Goal: Task Accomplishment & Management: Use online tool/utility

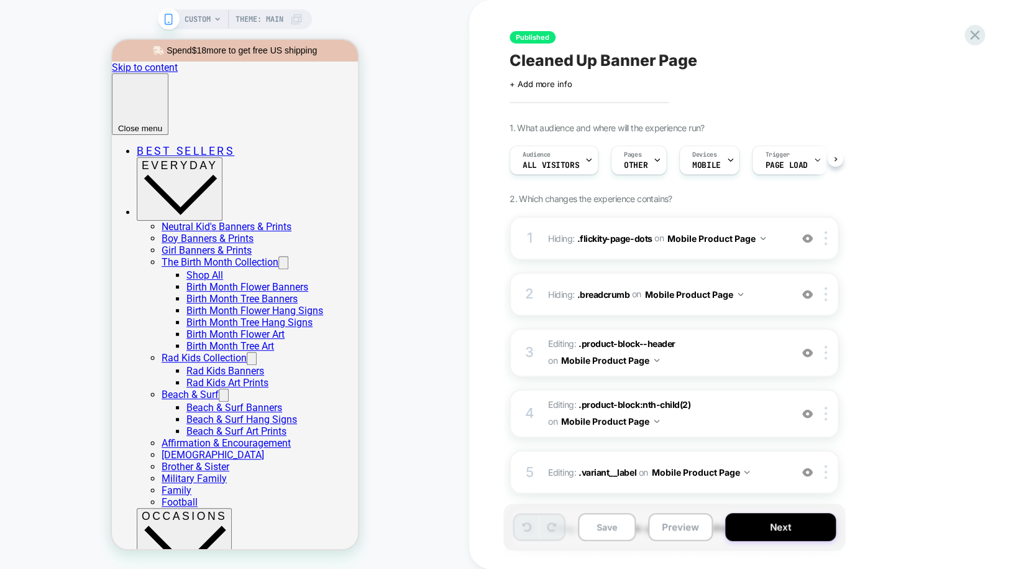
scroll to position [0, 1]
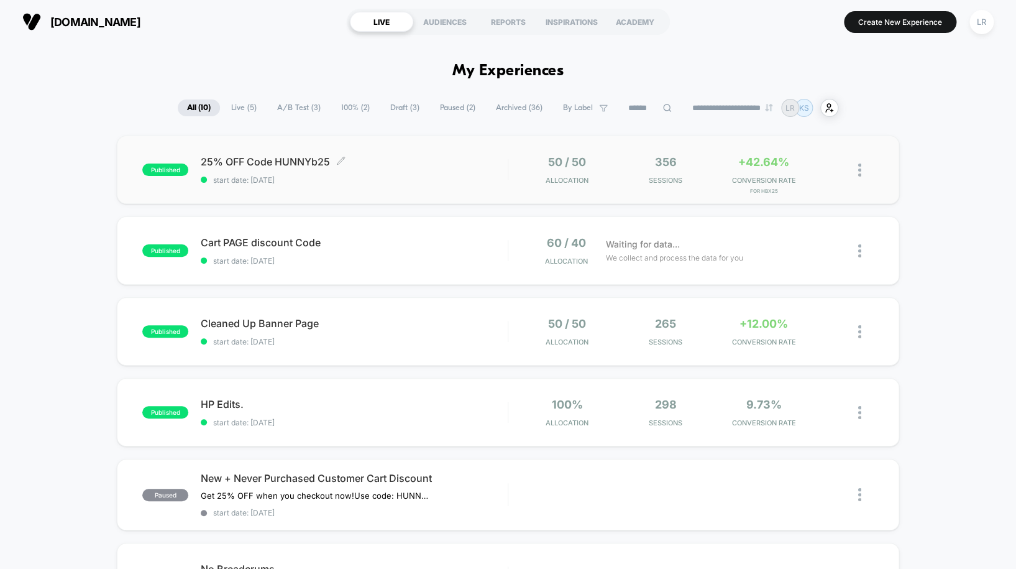
click at [334, 173] on div "25% OFF Code HUNNYb25 Click to edit experience details Click to edit experience…" at bounding box center [354, 169] width 307 height 29
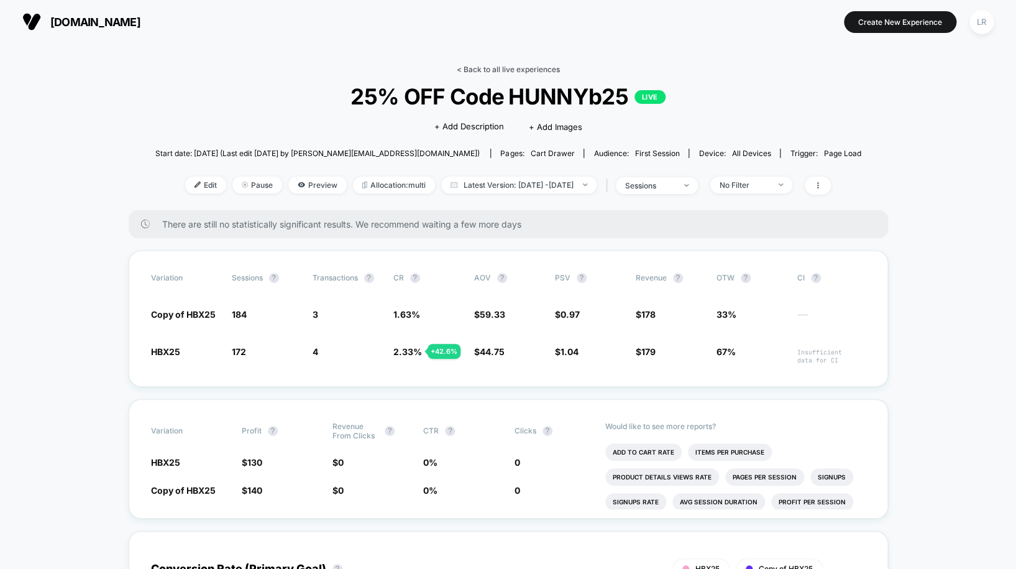
click at [512, 68] on link "< Back to all live experiences" at bounding box center [508, 69] width 103 height 9
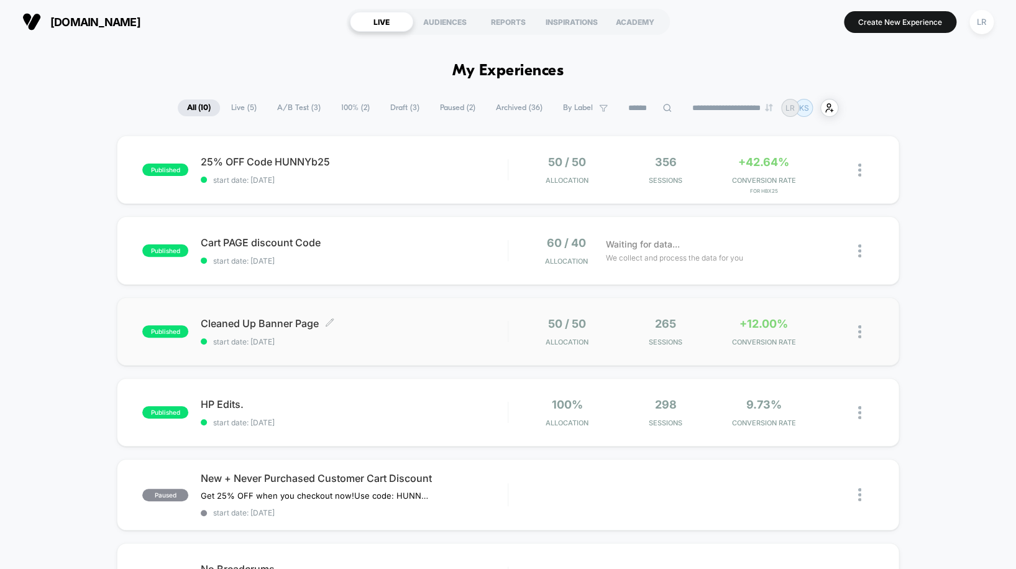
click at [377, 320] on span "Cleaned Up Banner Page Click to edit experience details" at bounding box center [354, 323] width 307 height 12
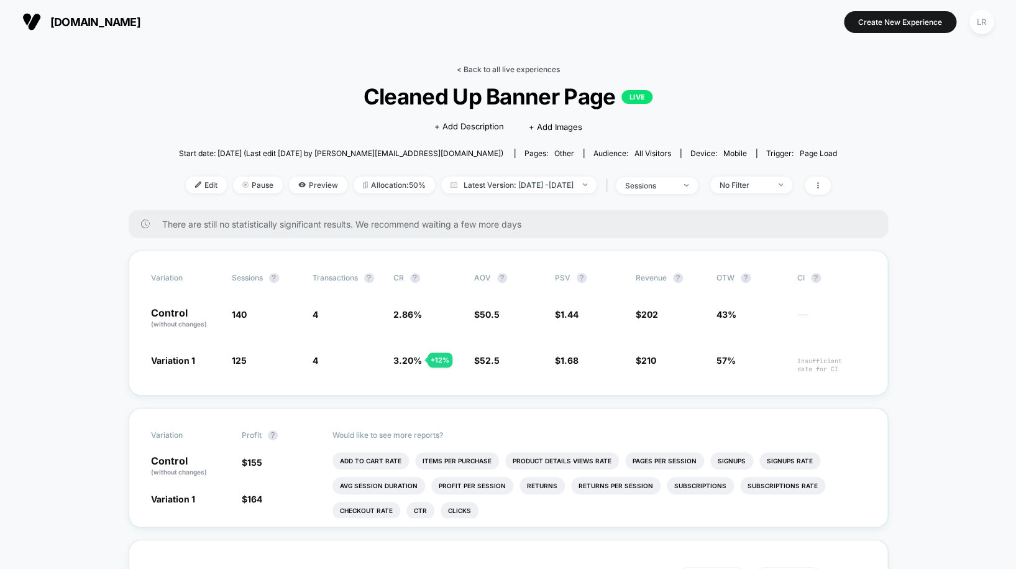
click at [477, 72] on link "< Back to all live experiences" at bounding box center [508, 69] width 103 height 9
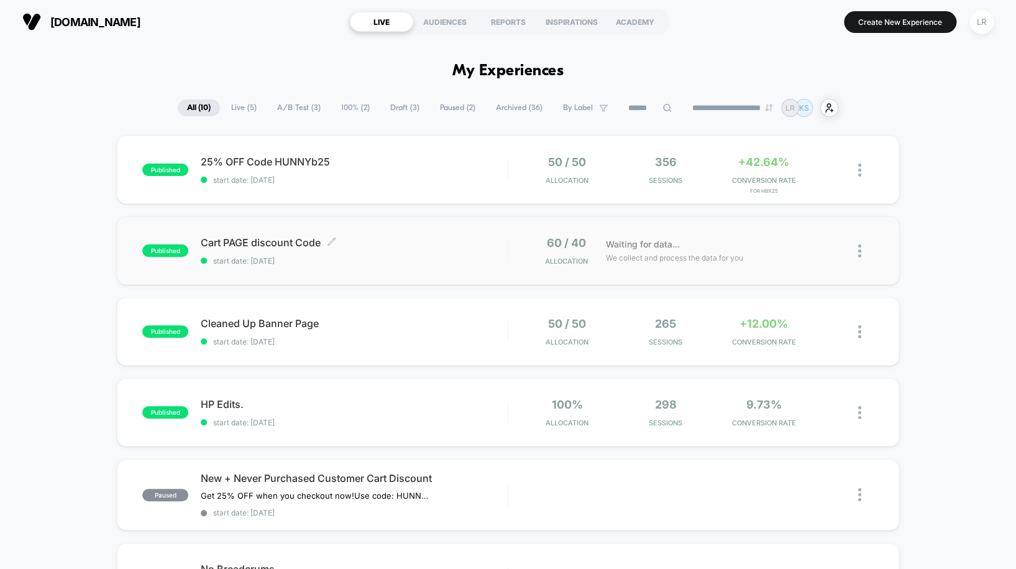
click at [336, 253] on div "Cart PAGE discount Code Click to edit experience details Click to edit experien…" at bounding box center [354, 250] width 307 height 29
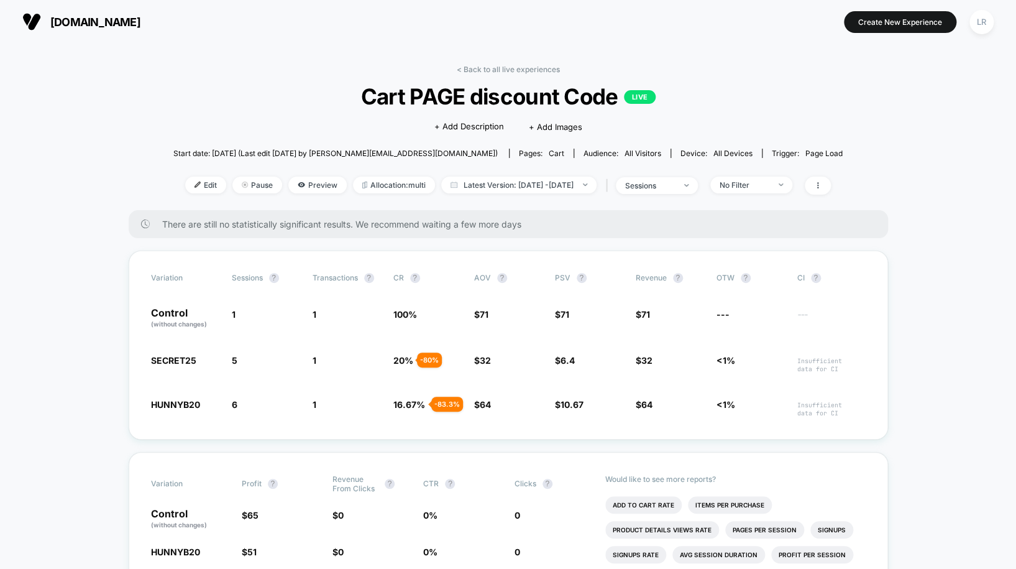
scroll to position [150, 0]
